Goal: Check status: Check status

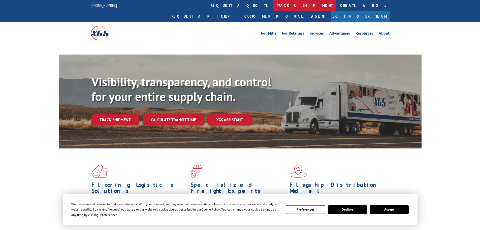
click at [273, 3] on link "track a shipment" at bounding box center [304, 5] width 63 height 11
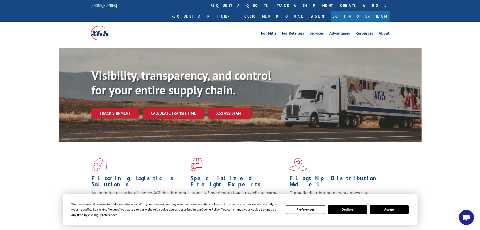
click at [273, 6] on link "track a shipment" at bounding box center [304, 5] width 63 height 11
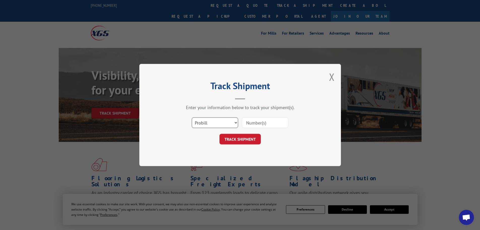
click at [220, 121] on select "Select category... Probill BOL PO" at bounding box center [215, 122] width 46 height 11
select select "bol"
click at [192, 117] on select "Select category... Probill BOL PO" at bounding box center [215, 122] width 46 height 11
click at [250, 122] on input at bounding box center [265, 122] width 46 height 11
type input "8242539"
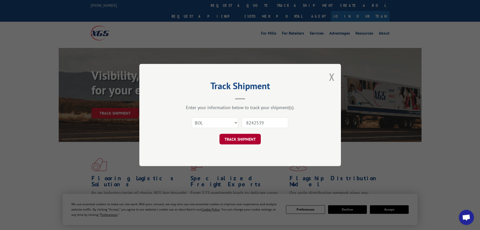
click at [242, 138] on button "TRACK SHIPMENT" at bounding box center [240, 139] width 41 height 11
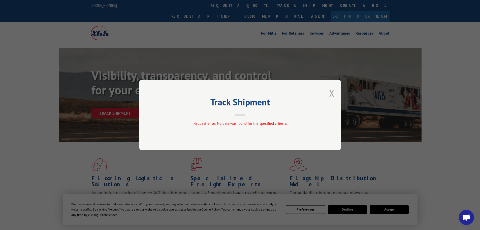
click at [333, 93] on button "Close modal" at bounding box center [332, 92] width 6 height 13
